Goal: Information Seeking & Learning: Learn about a topic

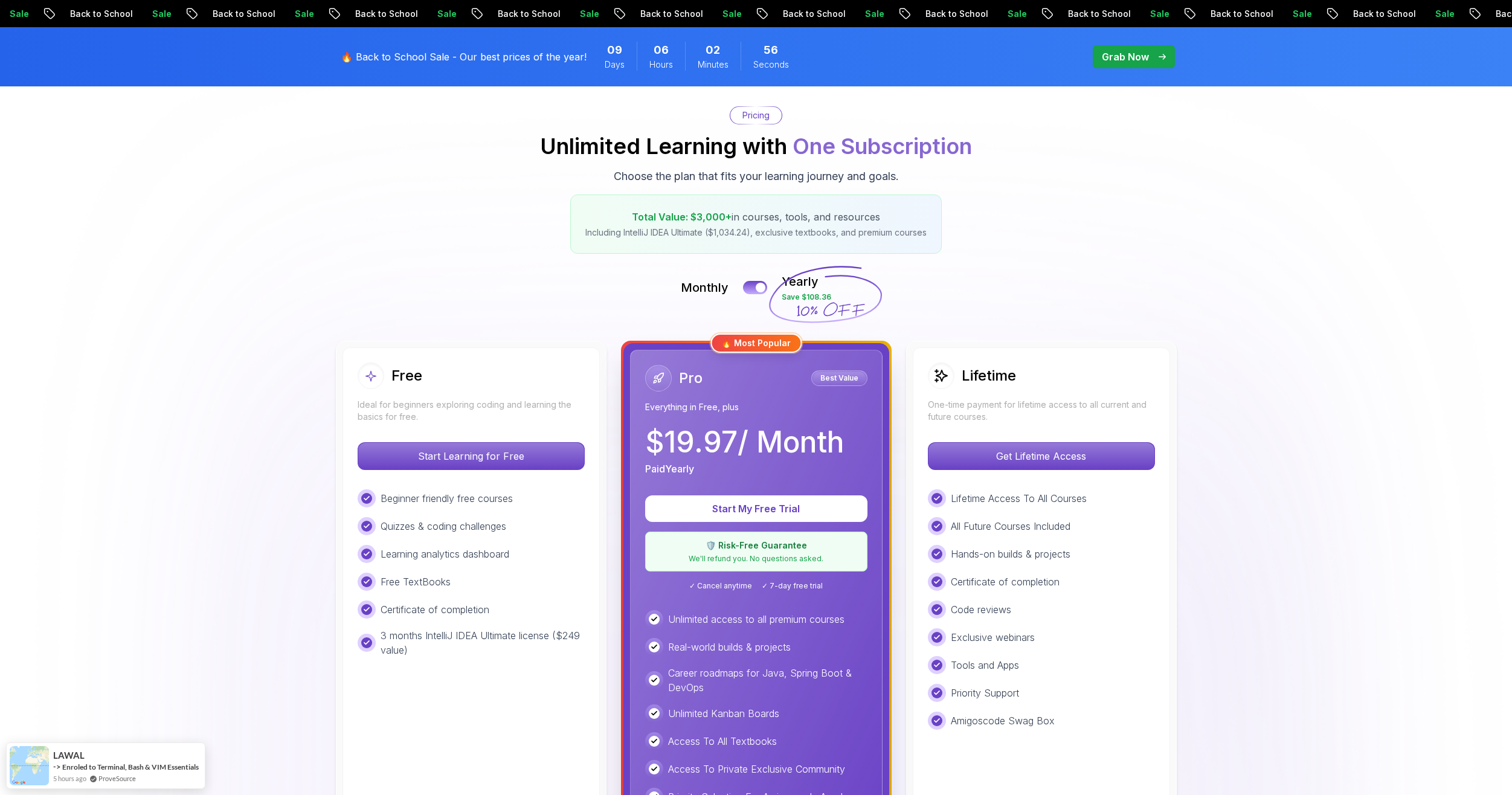
scroll to position [241, 0]
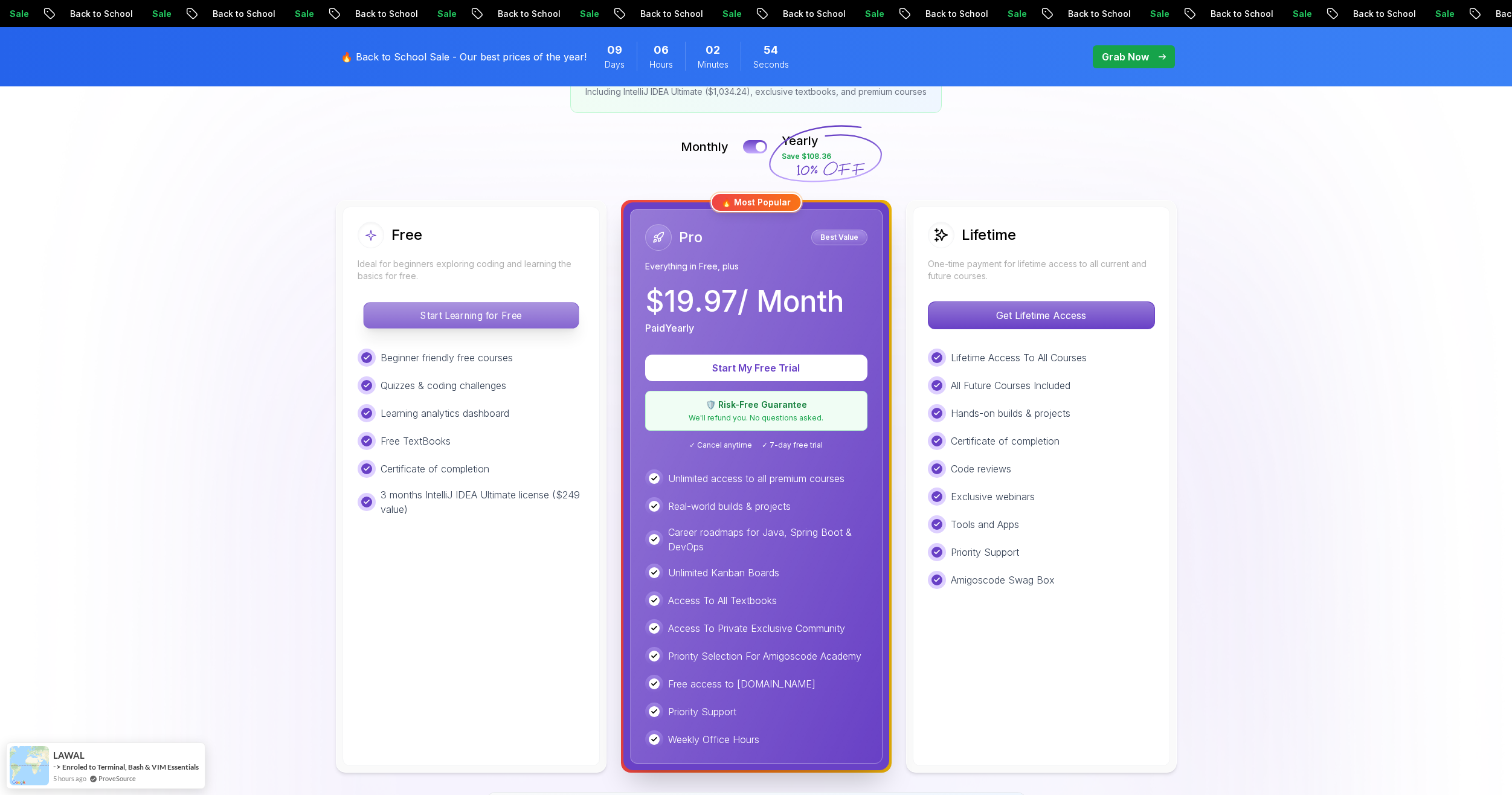
click at [477, 312] on p "Start Learning for Free" at bounding box center [471, 315] width 214 height 25
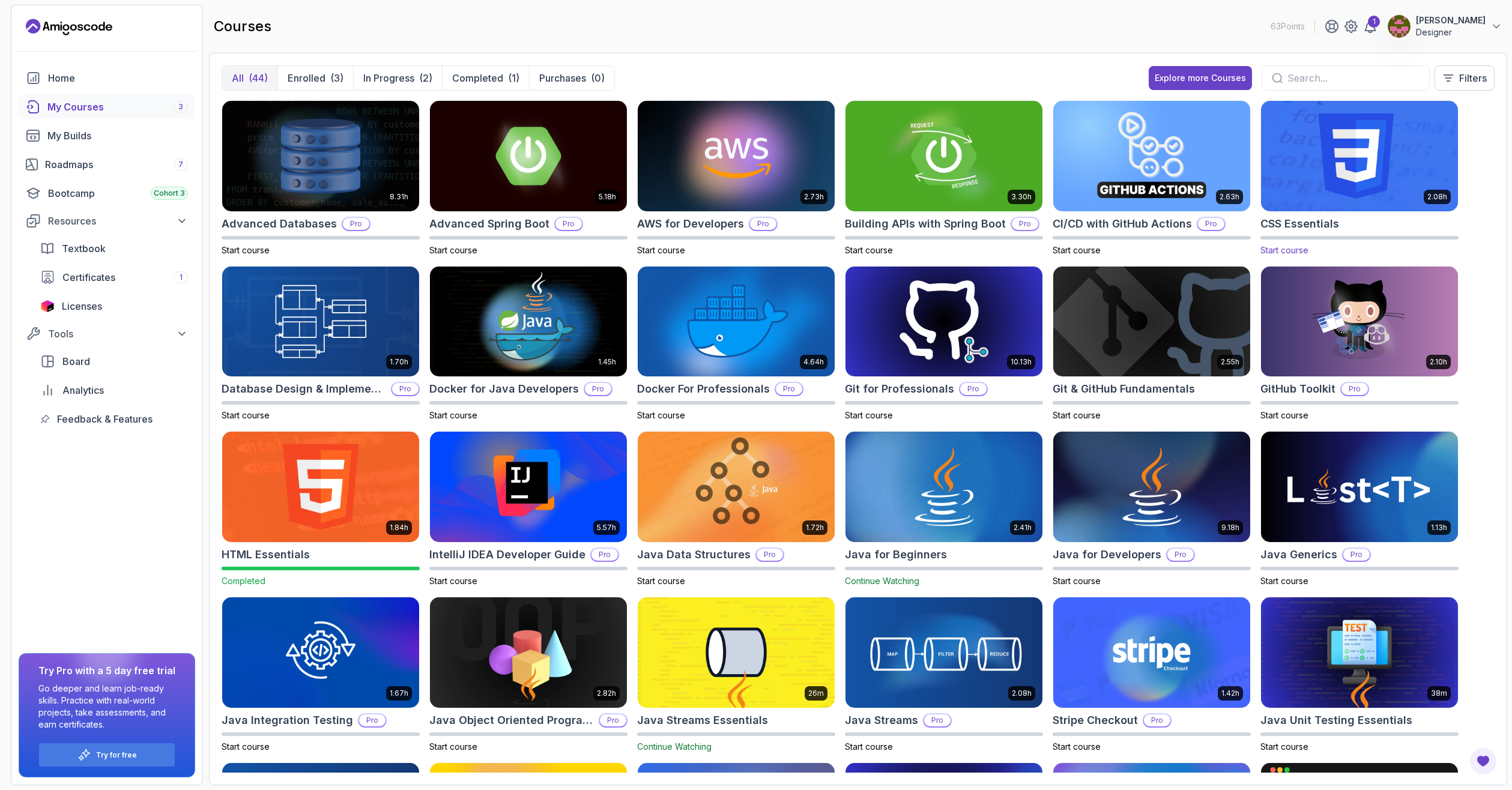
click at [1352, 168] on img at bounding box center [1359, 155] width 206 height 116
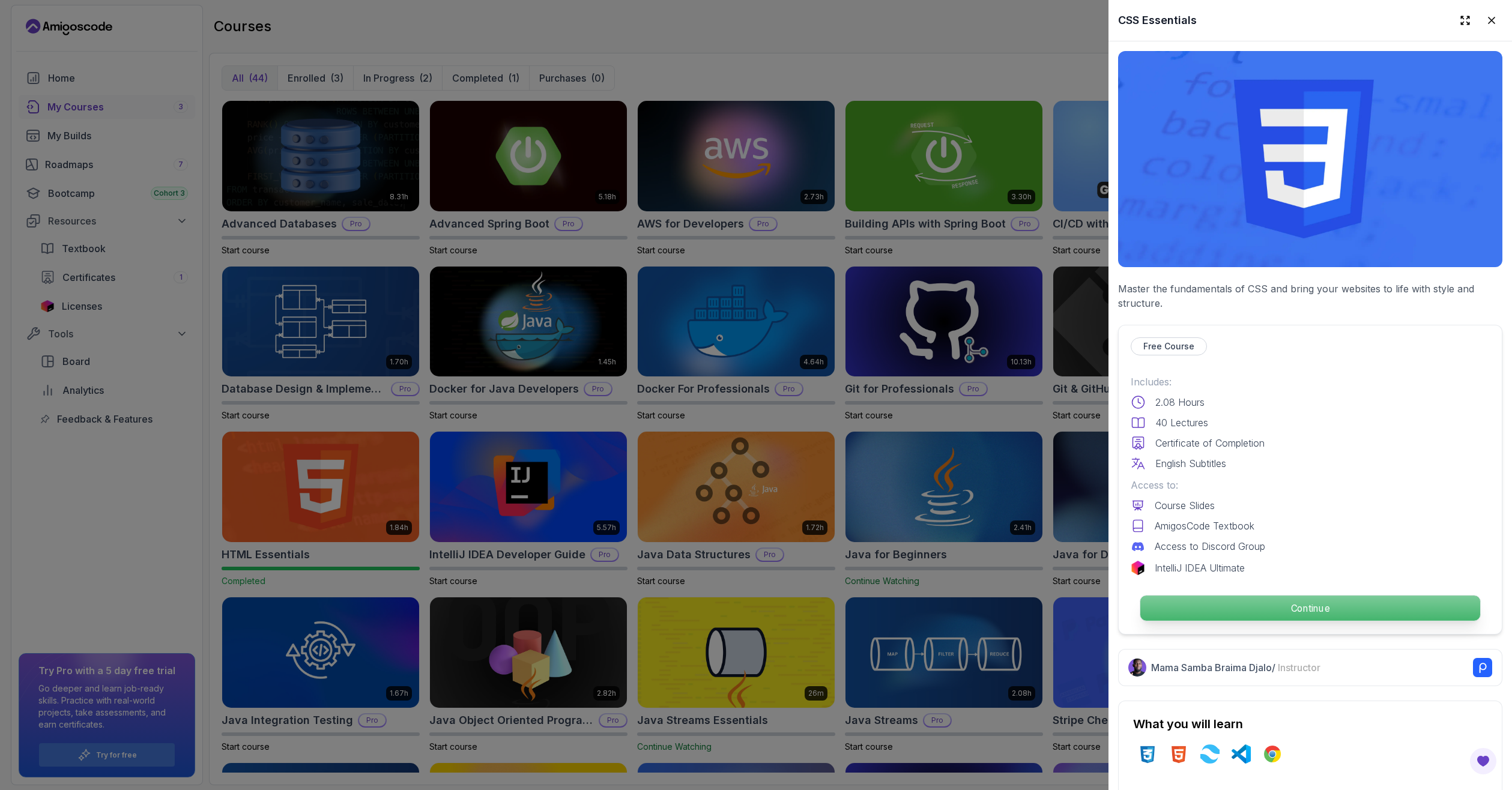
click at [1213, 606] on p "Continue" at bounding box center [1310, 608] width 340 height 25
